Goal: Transaction & Acquisition: Obtain resource

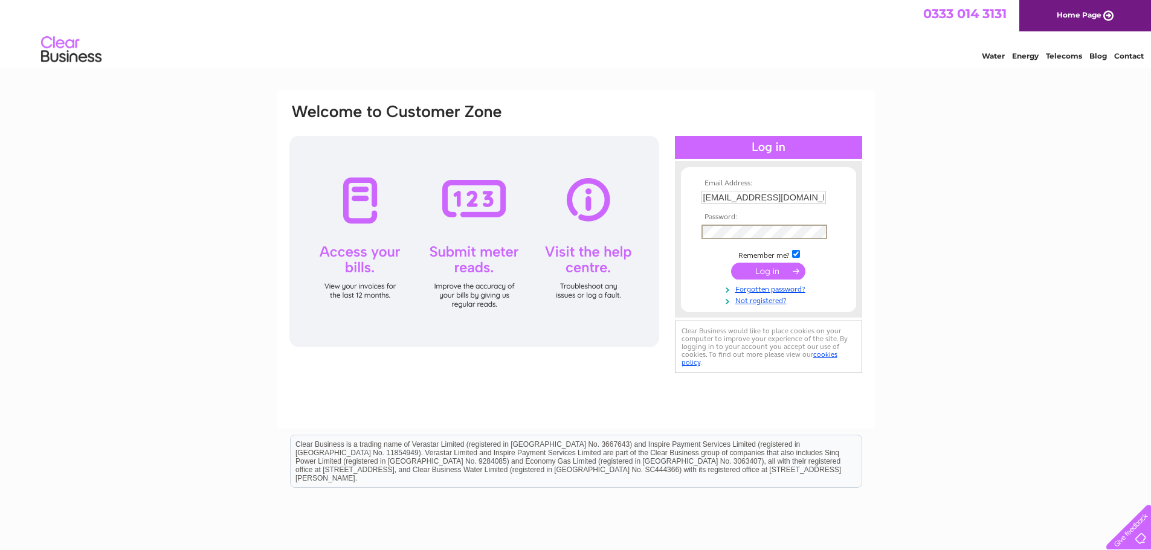
click at [762, 277] on input "submit" at bounding box center [768, 271] width 74 height 17
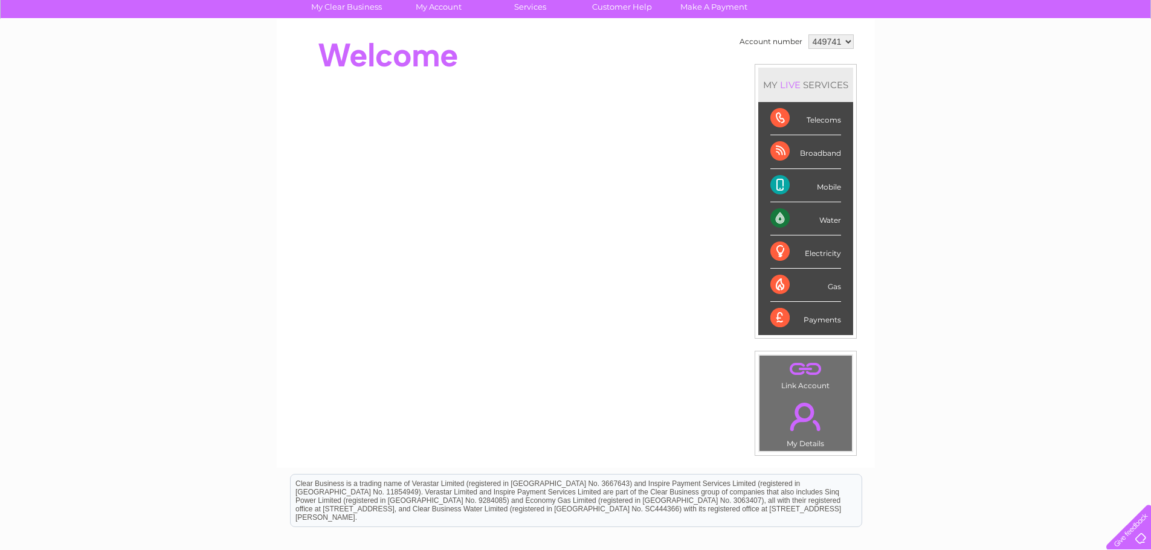
scroll to position [80, 0]
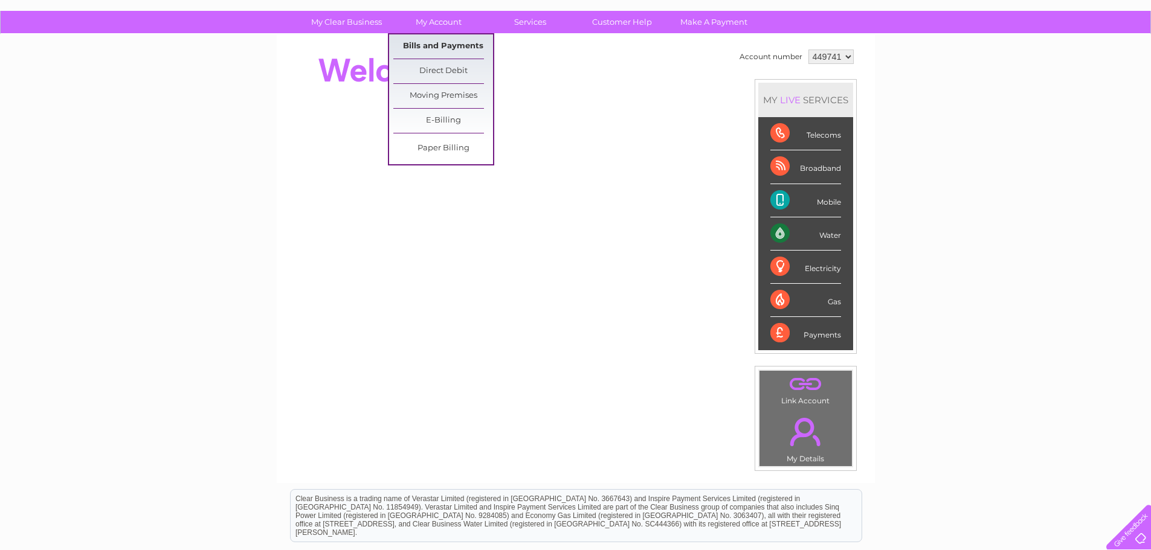
click at [439, 43] on link "Bills and Payments" at bounding box center [443, 46] width 100 height 24
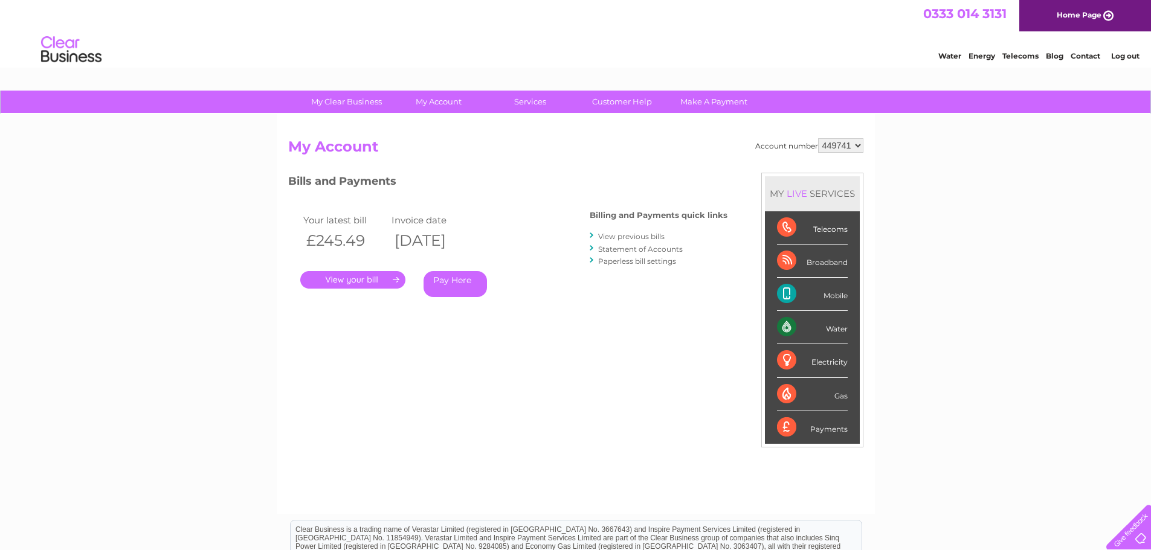
drag, startPoint x: 882, startPoint y: 240, endPoint x: 881, endPoint y: 403, distance: 163.1
click at [881, 404] on div "My Clear Business Login Details My Details My Preferences Link Account My Accou…" at bounding box center [575, 406] width 1151 height 630
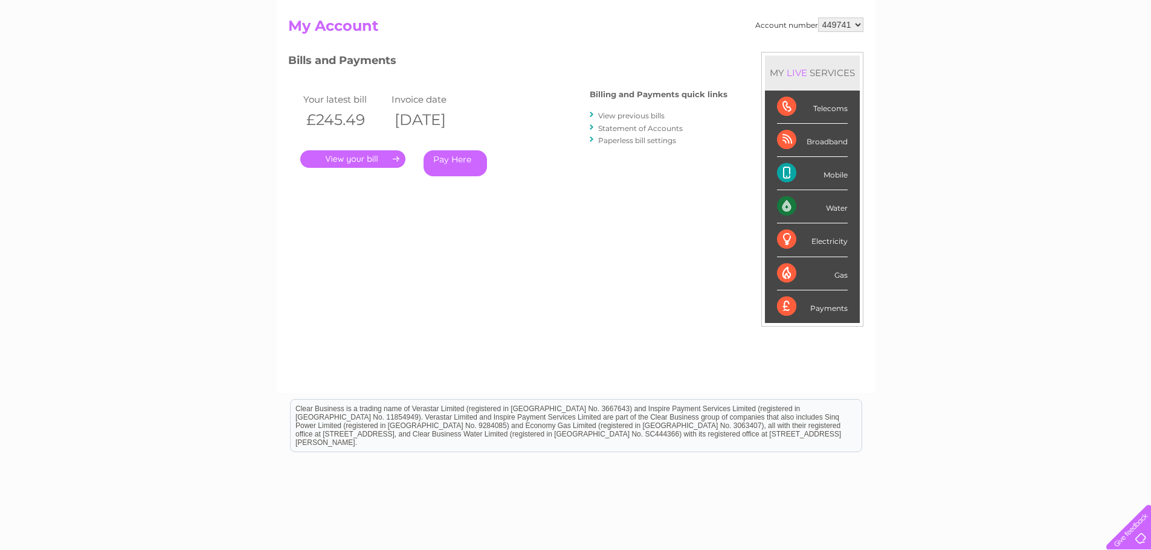
scroll to position [134, 0]
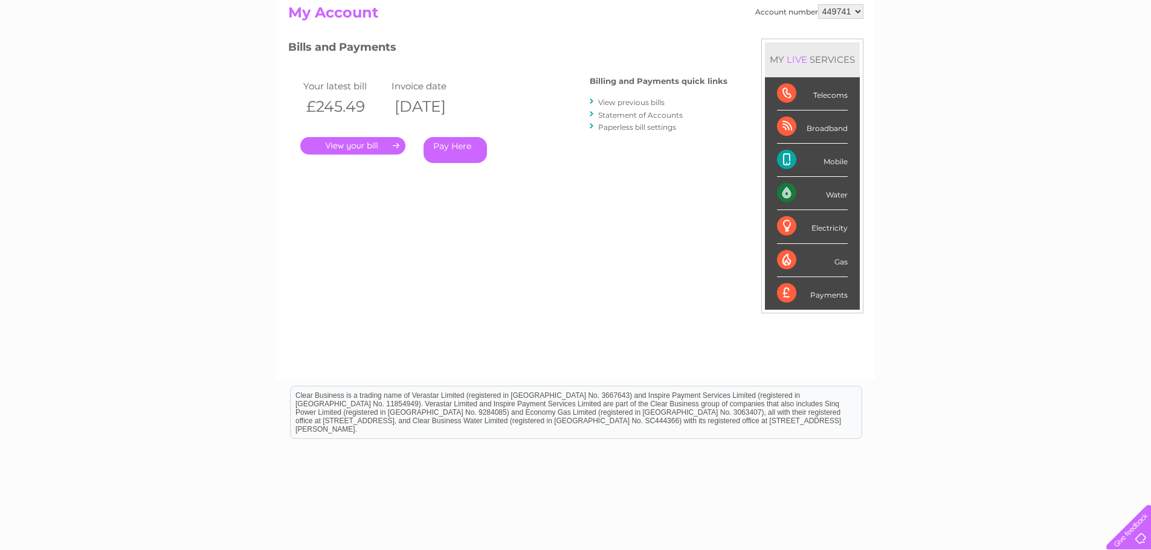
drag, startPoint x: 1151, startPoint y: 170, endPoint x: 1159, endPoint y: 127, distance: 43.7
click at [1150, 127] on html "My Clear Business Login Details My Details My Preferences Link Account My Accou…" at bounding box center [575, 231] width 1151 height 730
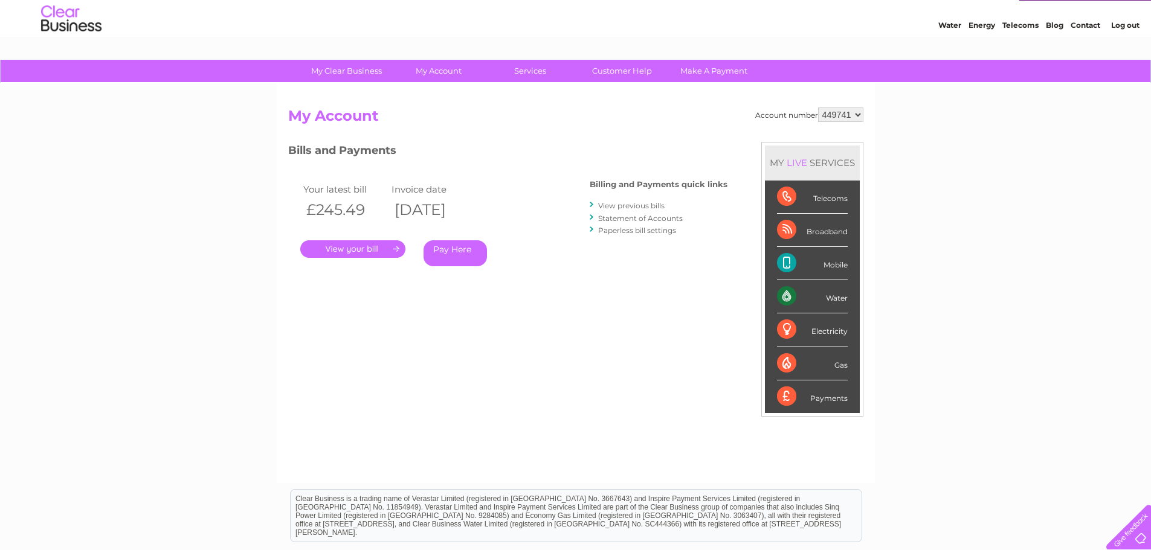
scroll to position [33, 0]
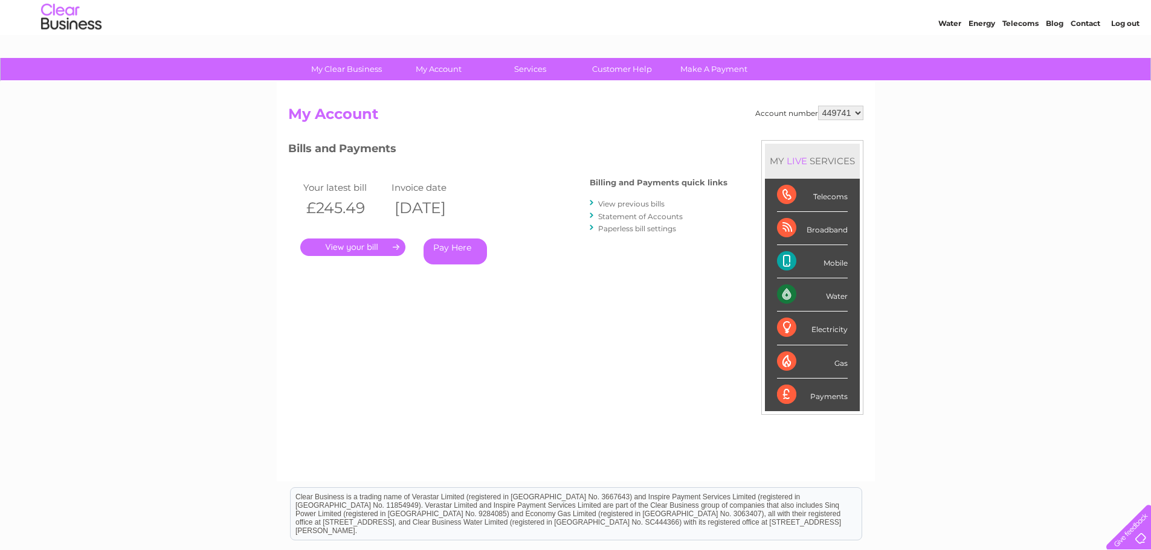
click at [630, 201] on link "View previous bills" at bounding box center [631, 203] width 66 height 9
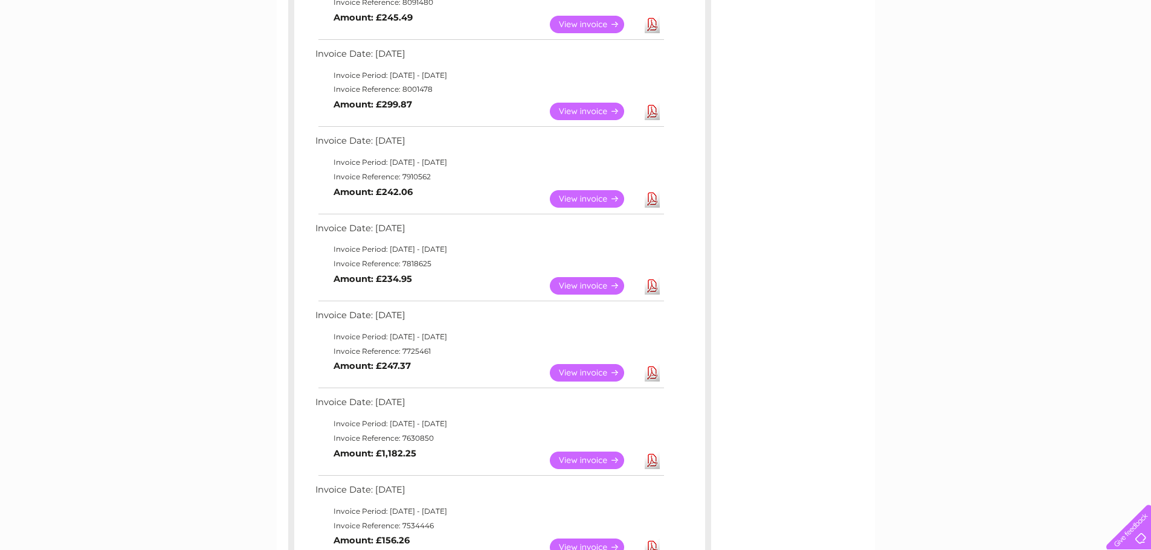
scroll to position [264, 0]
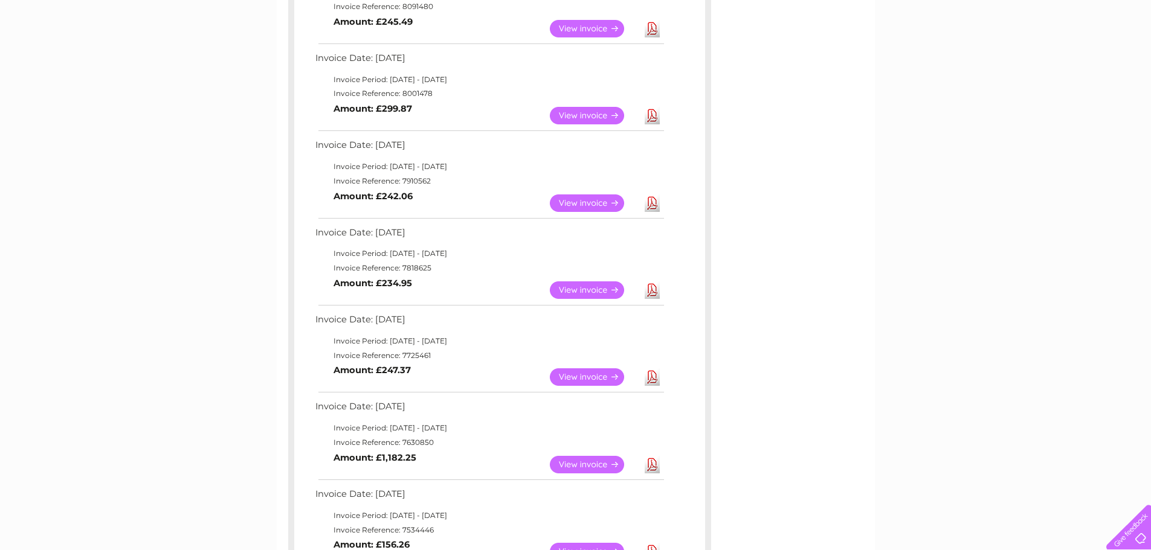
click at [652, 291] on link "Download" at bounding box center [652, 291] width 15 height 18
click at [657, 205] on link "Download" at bounding box center [652, 204] width 15 height 18
click at [655, 115] on link "Download" at bounding box center [652, 116] width 15 height 18
click at [653, 29] on link "Download" at bounding box center [652, 29] width 15 height 18
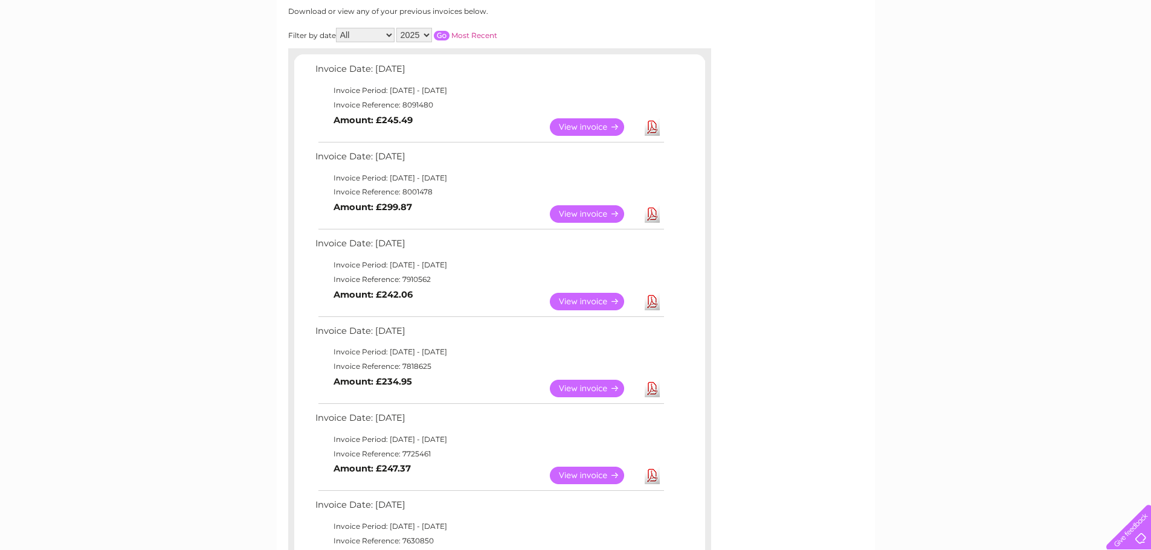
scroll to position [106, 0]
